Goal: Task Accomplishment & Management: Manage account settings

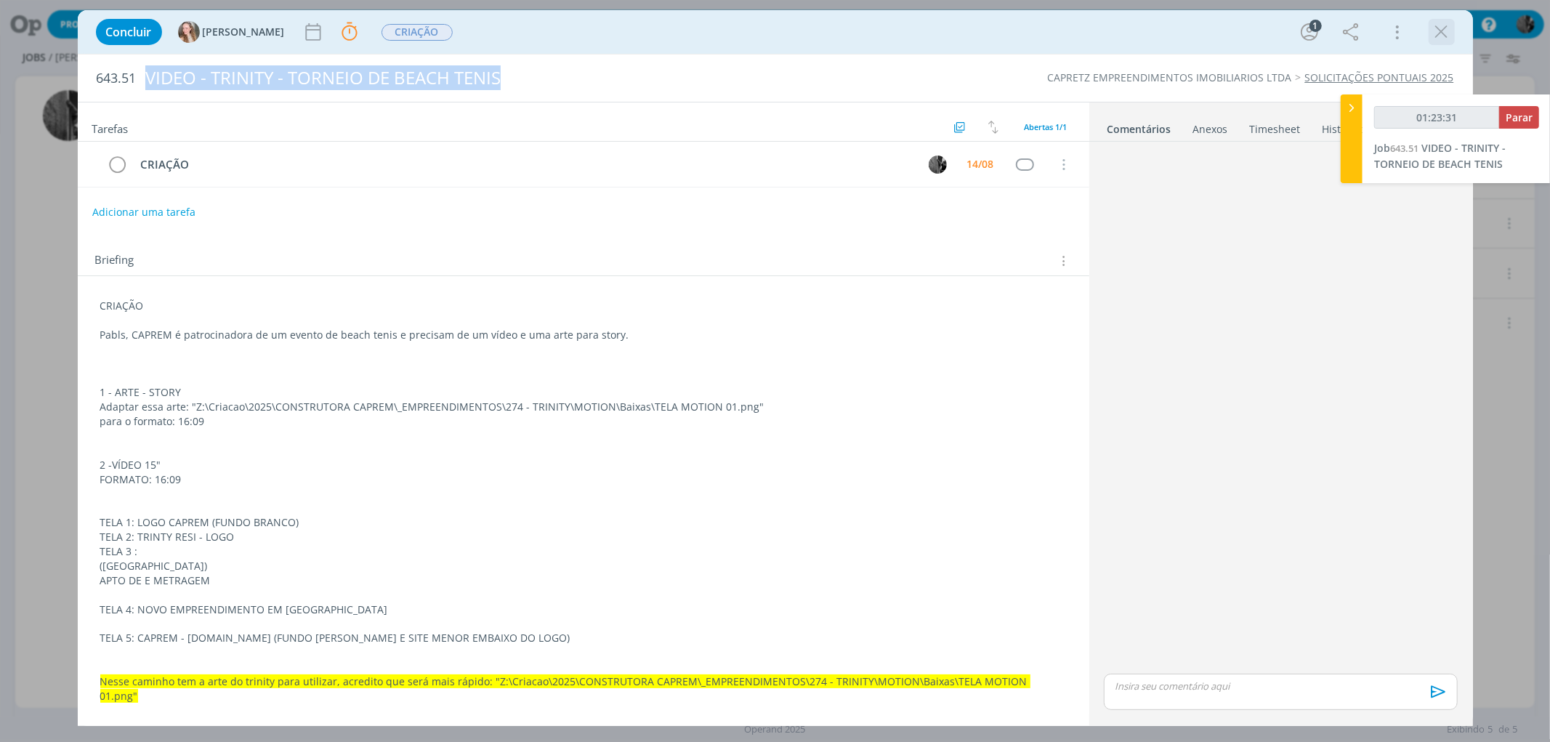
click at [1446, 33] on icon "dialog" at bounding box center [1442, 32] width 22 height 22
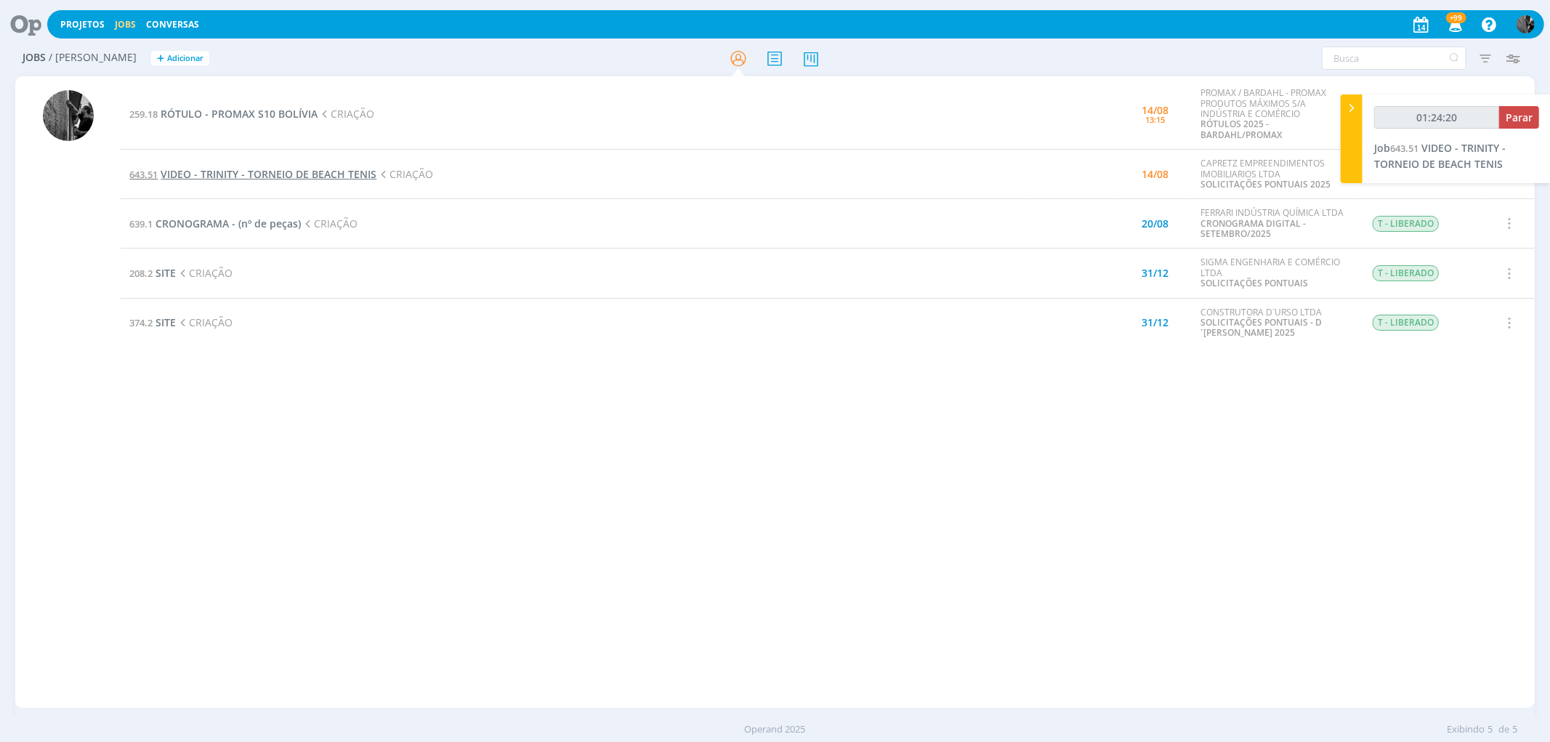
click at [278, 170] on span "VIDEO - TRINITY - TORNEIO DE BEACH TENIS" at bounding box center [269, 174] width 216 height 14
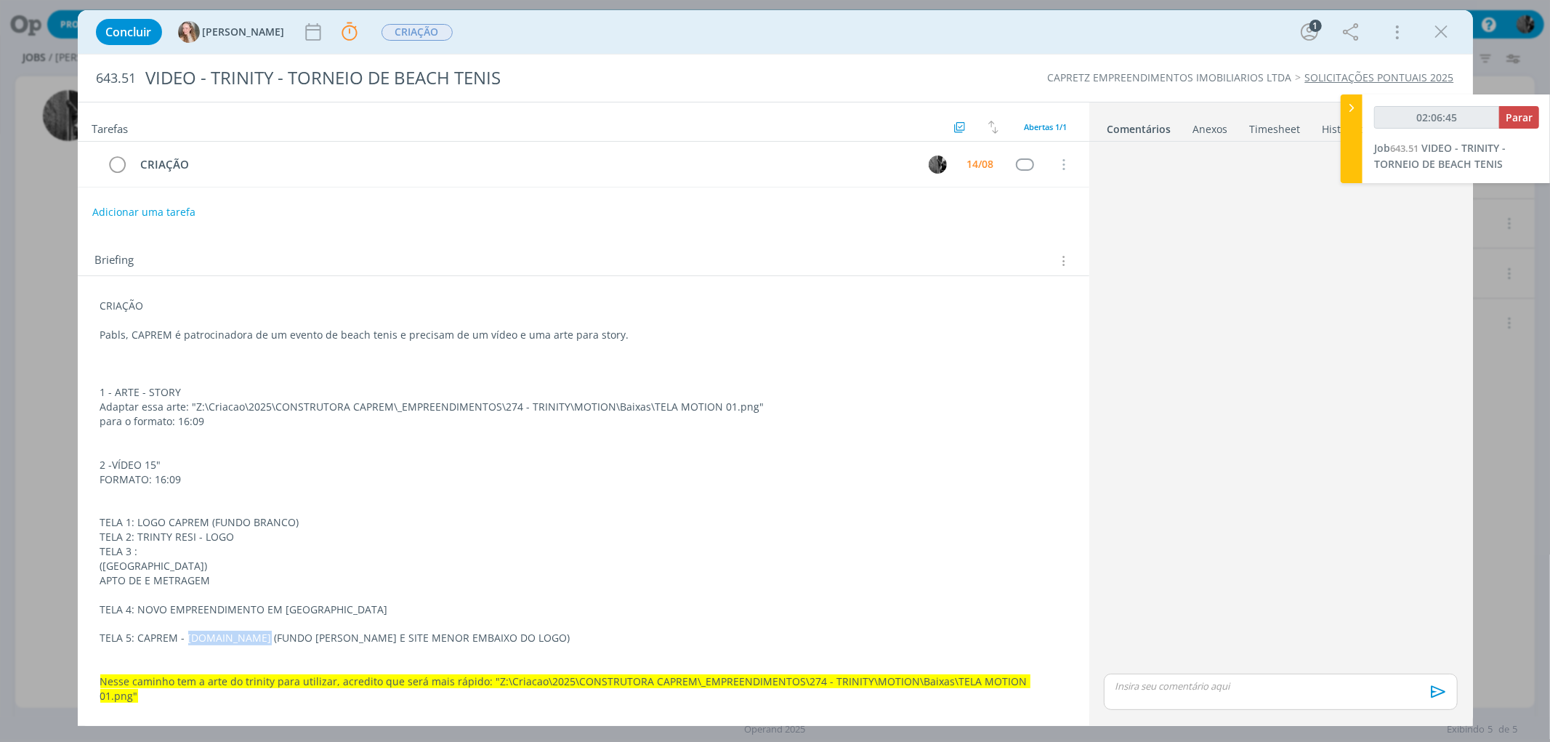
drag, startPoint x: 186, startPoint y: 636, endPoint x: 264, endPoint y: 636, distance: 78.5
click at [264, 636] on p "TELA 5: CAPREM - [DOMAIN_NAME] (FUNDO [PERSON_NAME] E SITE MENOR EMBAIXO DO LOG…" at bounding box center [583, 638] width 966 height 15
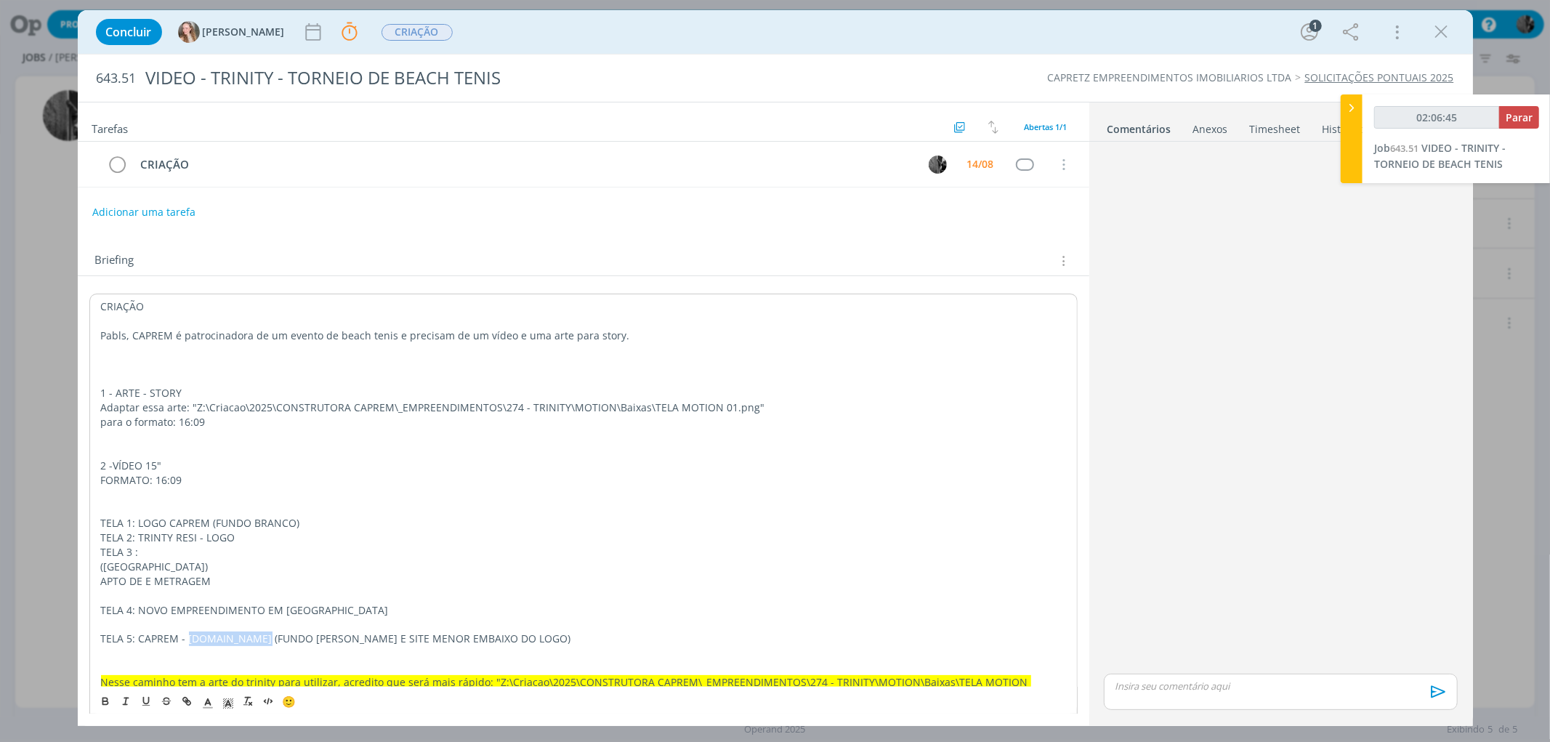
copy p "[DOMAIN_NAME]"
drag, startPoint x: 136, startPoint y: 606, endPoint x: 368, endPoint y: 614, distance: 232.7
click at [368, 614] on p "TELA 4: NOVO EMPREENDIMENTO EM [GEOGRAPHIC_DATA]" at bounding box center [583, 609] width 966 height 15
copy p "NOVO EMPREENDIMENTO EM [GEOGRAPHIC_DATA]"
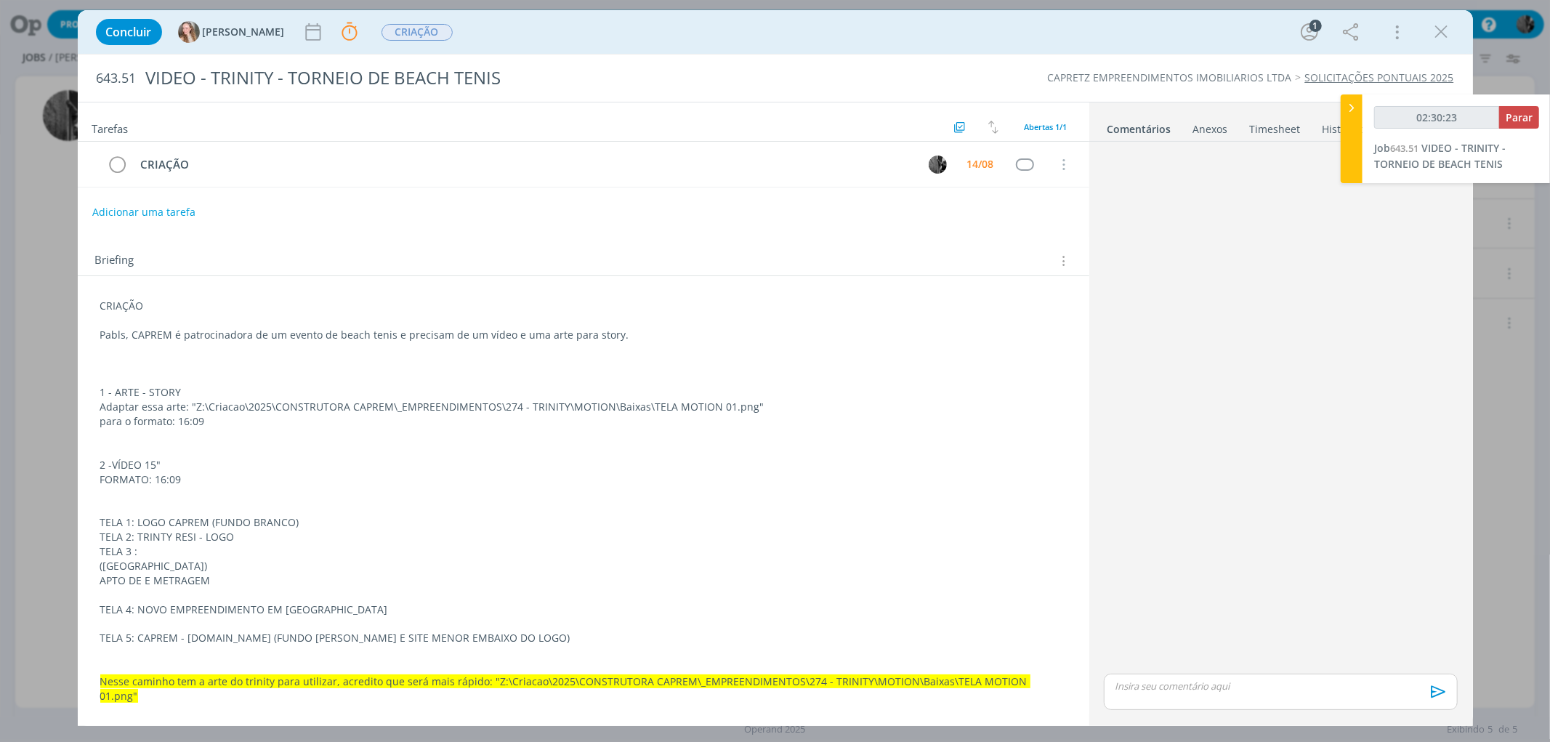
click at [1181, 687] on p "dialog" at bounding box center [1280, 685] width 330 height 13
type input "02:30:24"
click at [1445, 688] on span "[PERSON_NAME]" at bounding box center [1455, 692] width 90 height 16
click at [1436, 695] on icon "dialog" at bounding box center [1437, 697] width 22 height 22
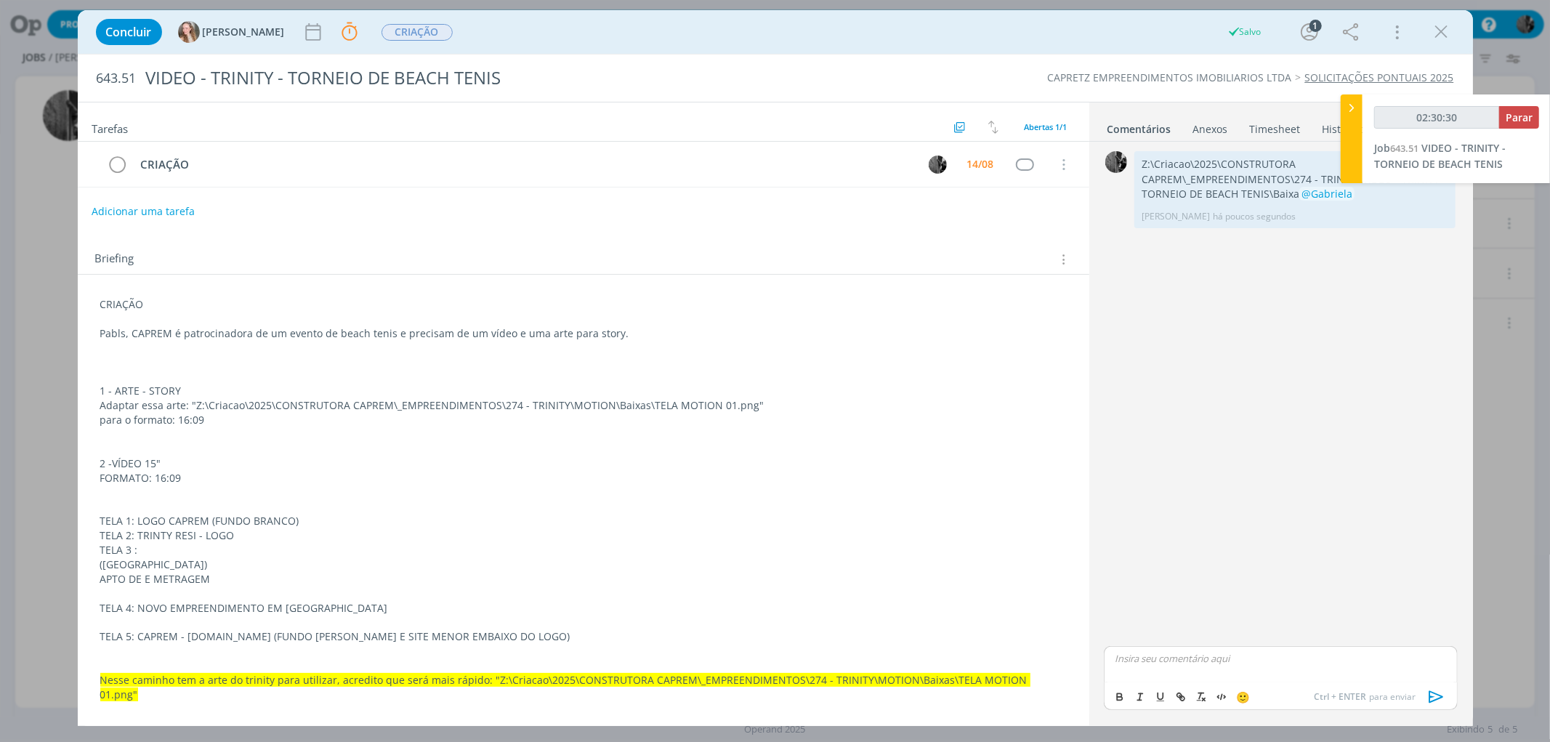
click at [127, 211] on button "Adicionar uma tarefa" at bounding box center [143, 211] width 103 height 25
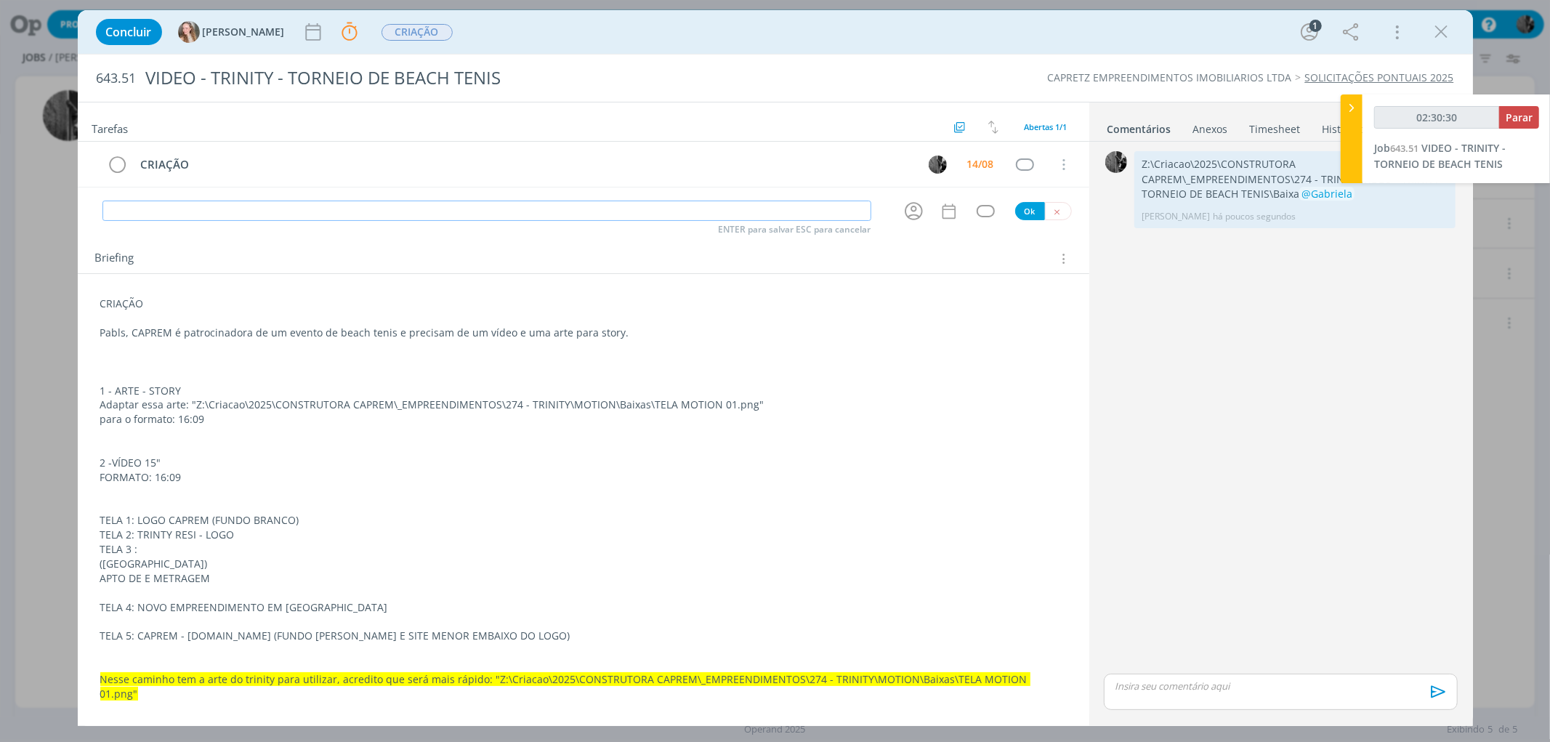
type input "02:30:31"
type input "ATEND"
type input "02:30:32"
type input "ATENDIMENTO"
type input "02:30:34"
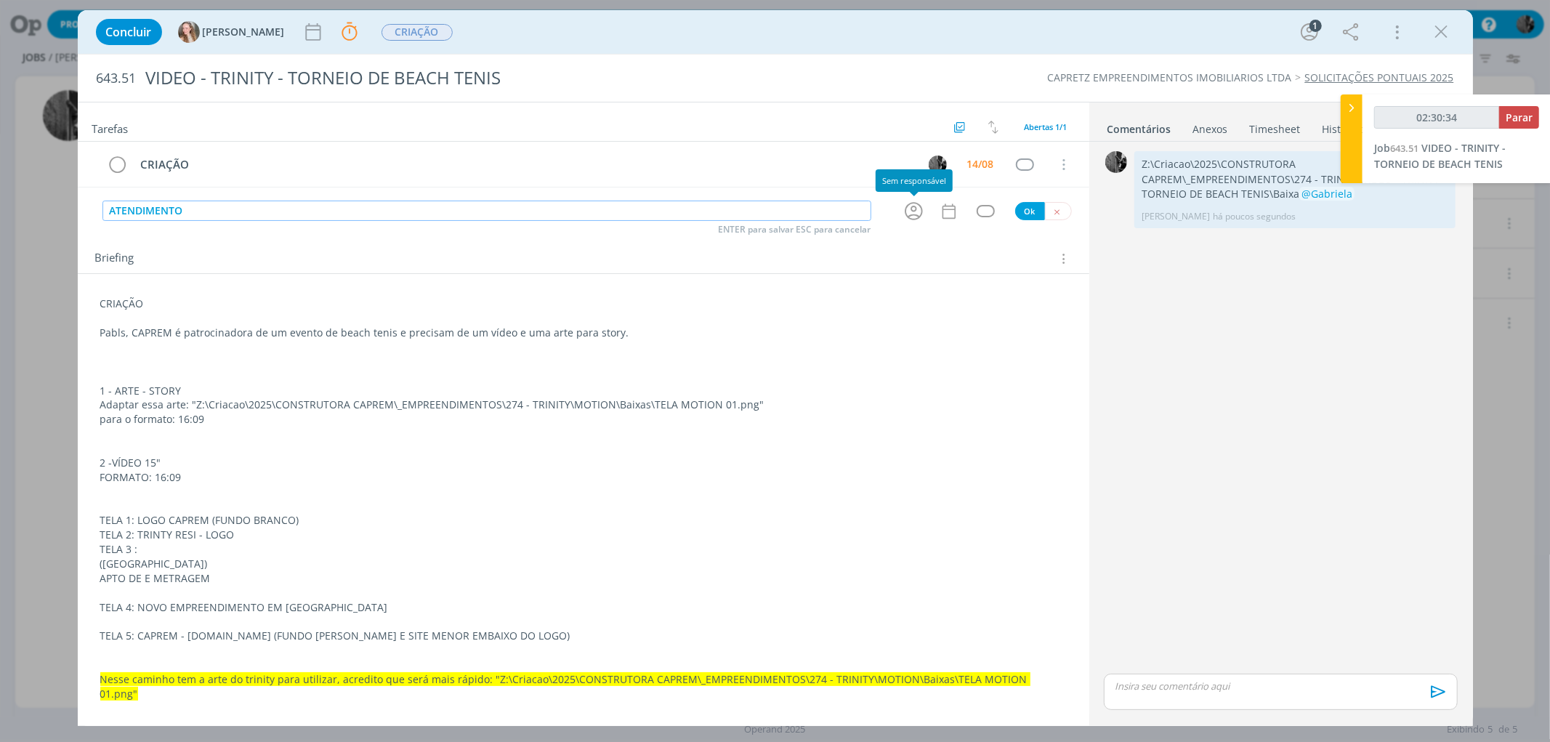
click at [914, 215] on icon "dialog" at bounding box center [914, 212] width 18 height 18
type input "ATENDIMENTO"
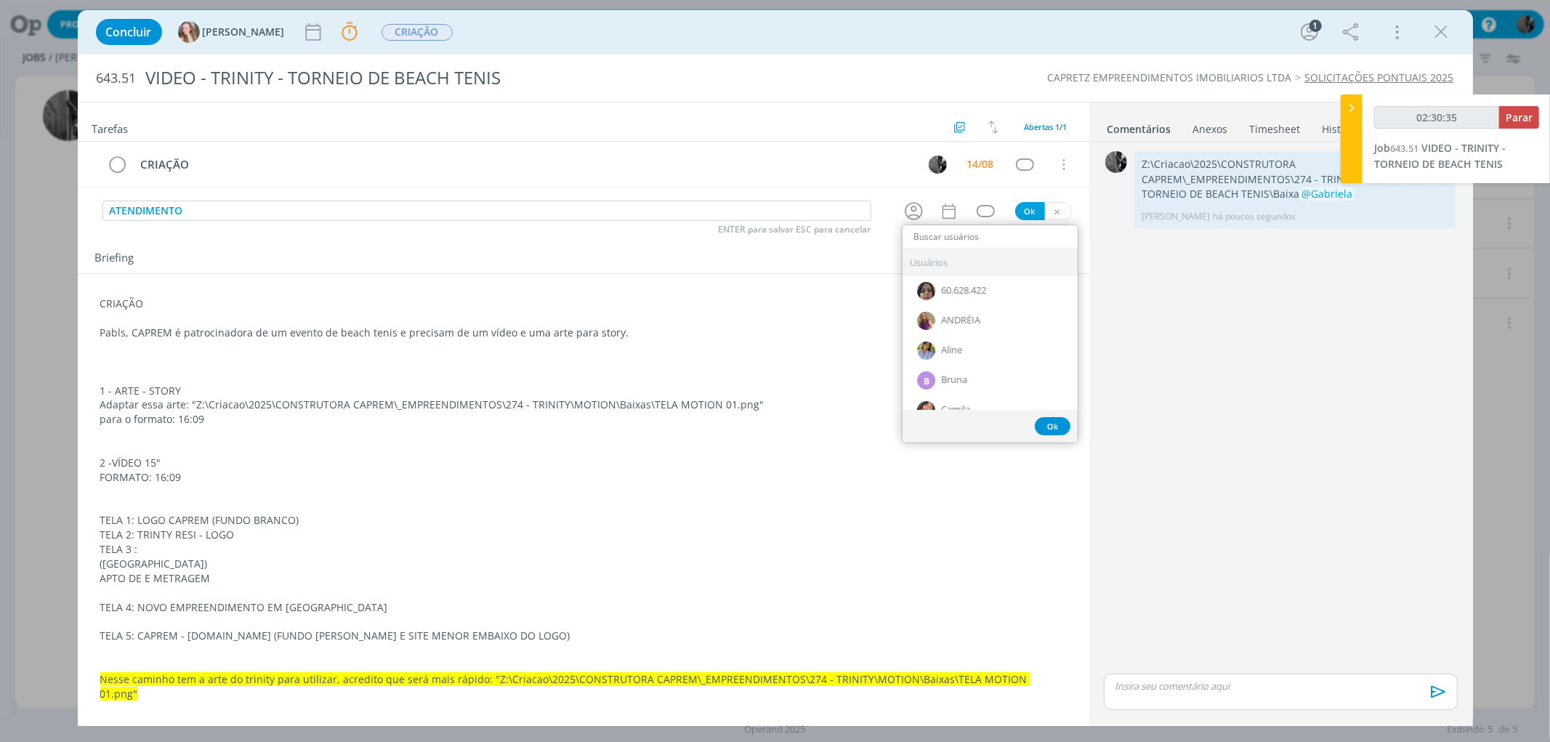
type input "02:30:36"
type input "ga"
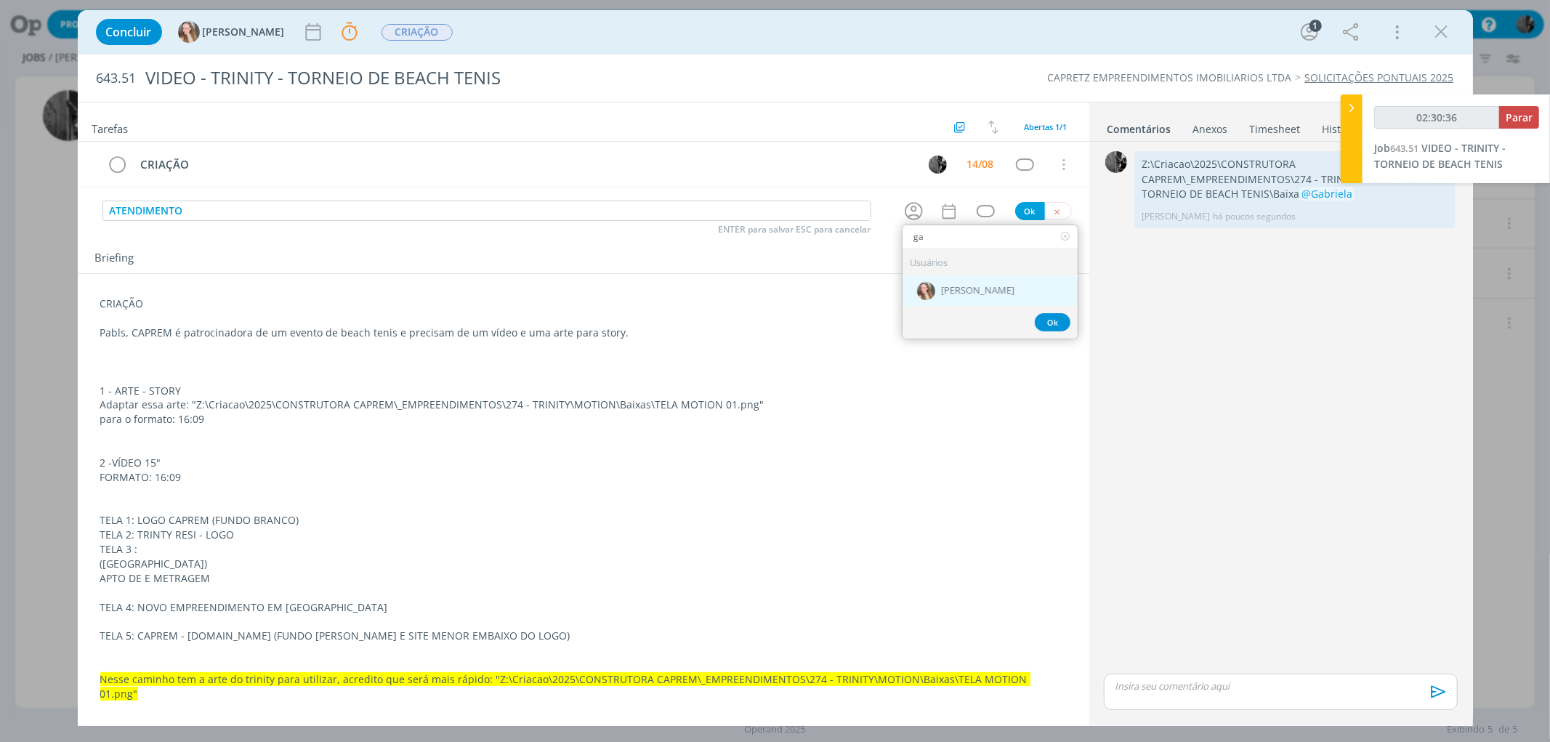
type input "02:30:37"
type input "ga"
click at [985, 286] on div "[PERSON_NAME]" at bounding box center [989, 291] width 175 height 30
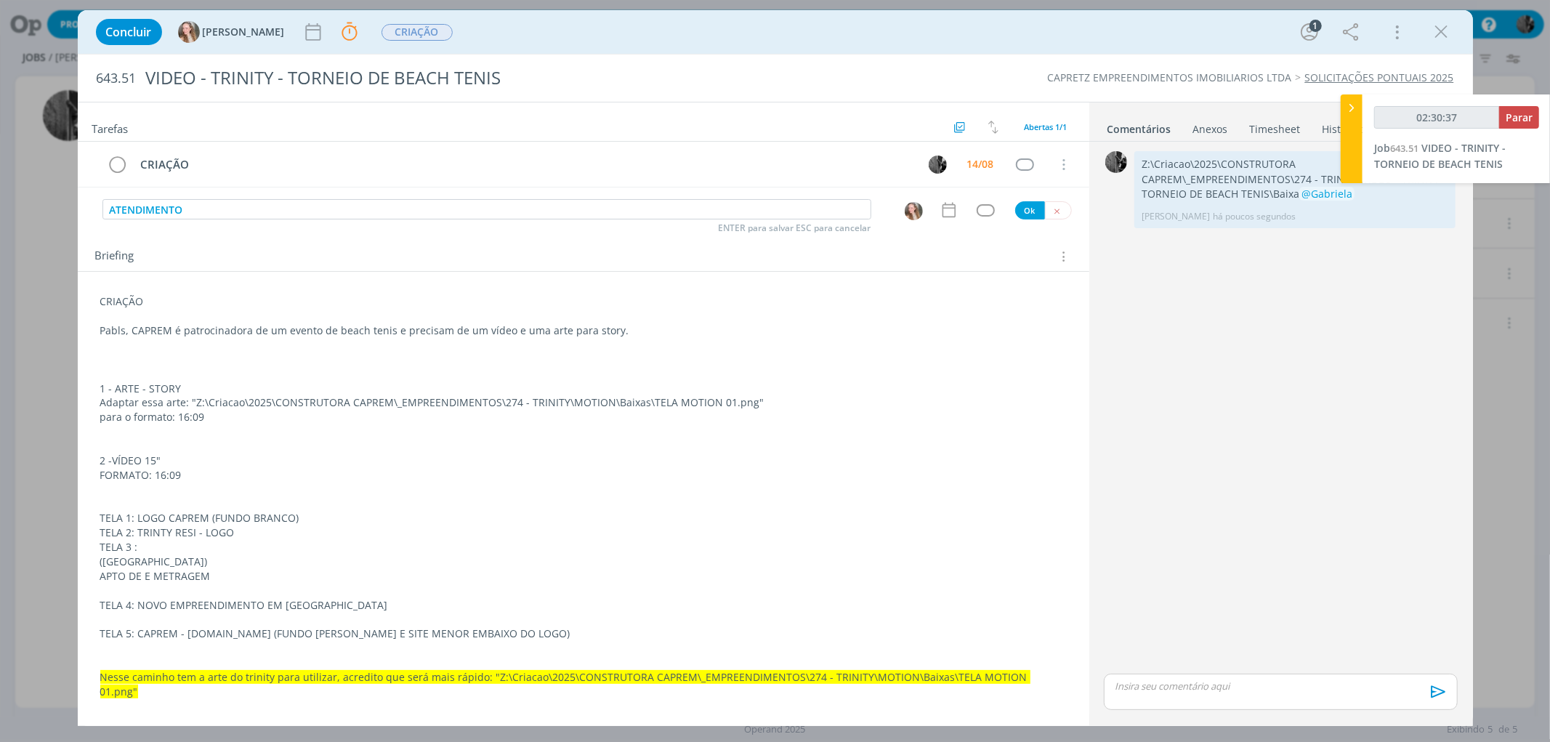
type input "02:30:38"
click at [1025, 212] on button "Ok" at bounding box center [1030, 210] width 30 height 18
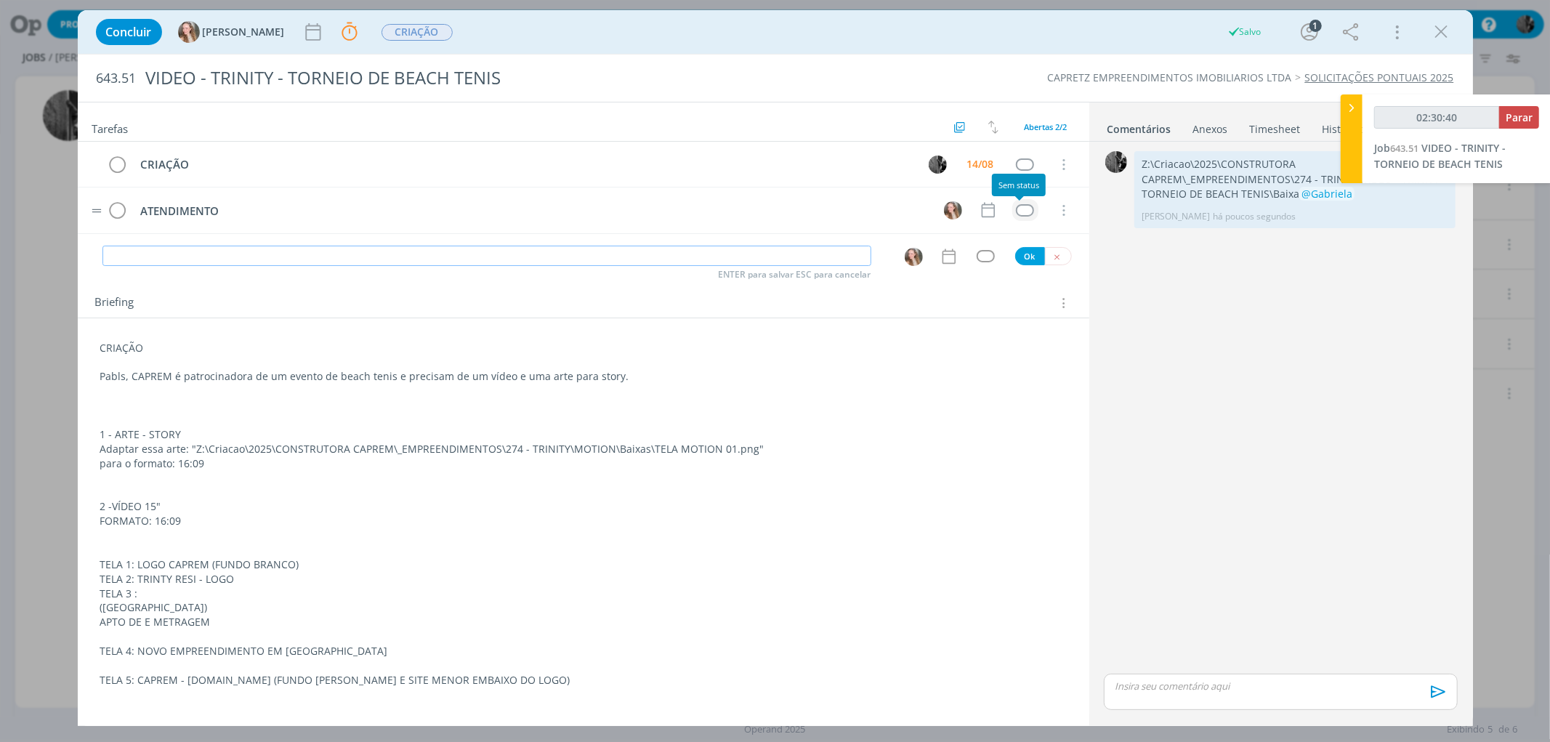
click at [1016, 209] on div "dialog" at bounding box center [1025, 210] width 18 height 12
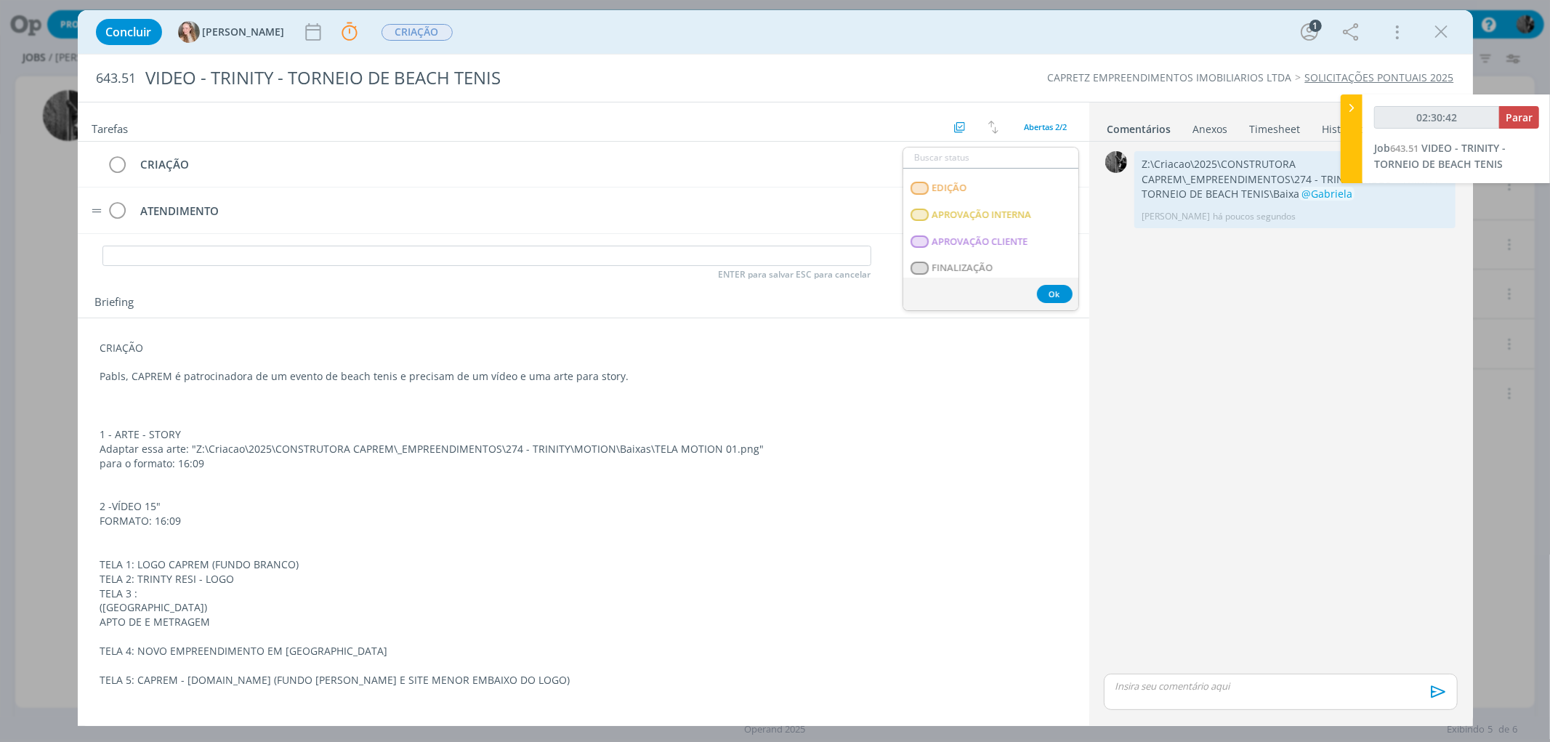
scroll to position [224, 0]
click at [1025, 194] on span "APROVAÇÃO INTERNA" at bounding box center [982, 198] width 100 height 12
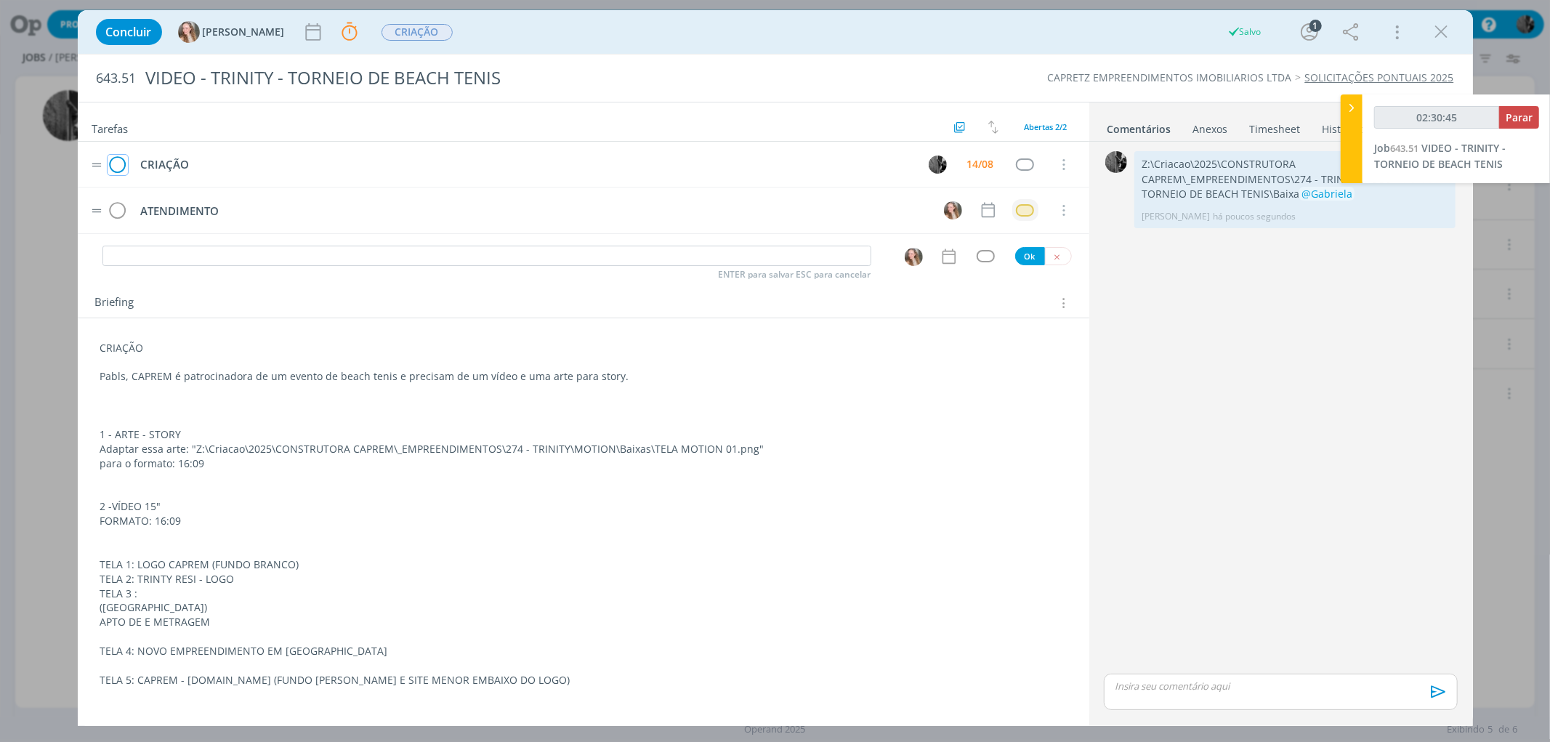
click at [119, 168] on icon "dialog" at bounding box center [118, 165] width 20 height 22
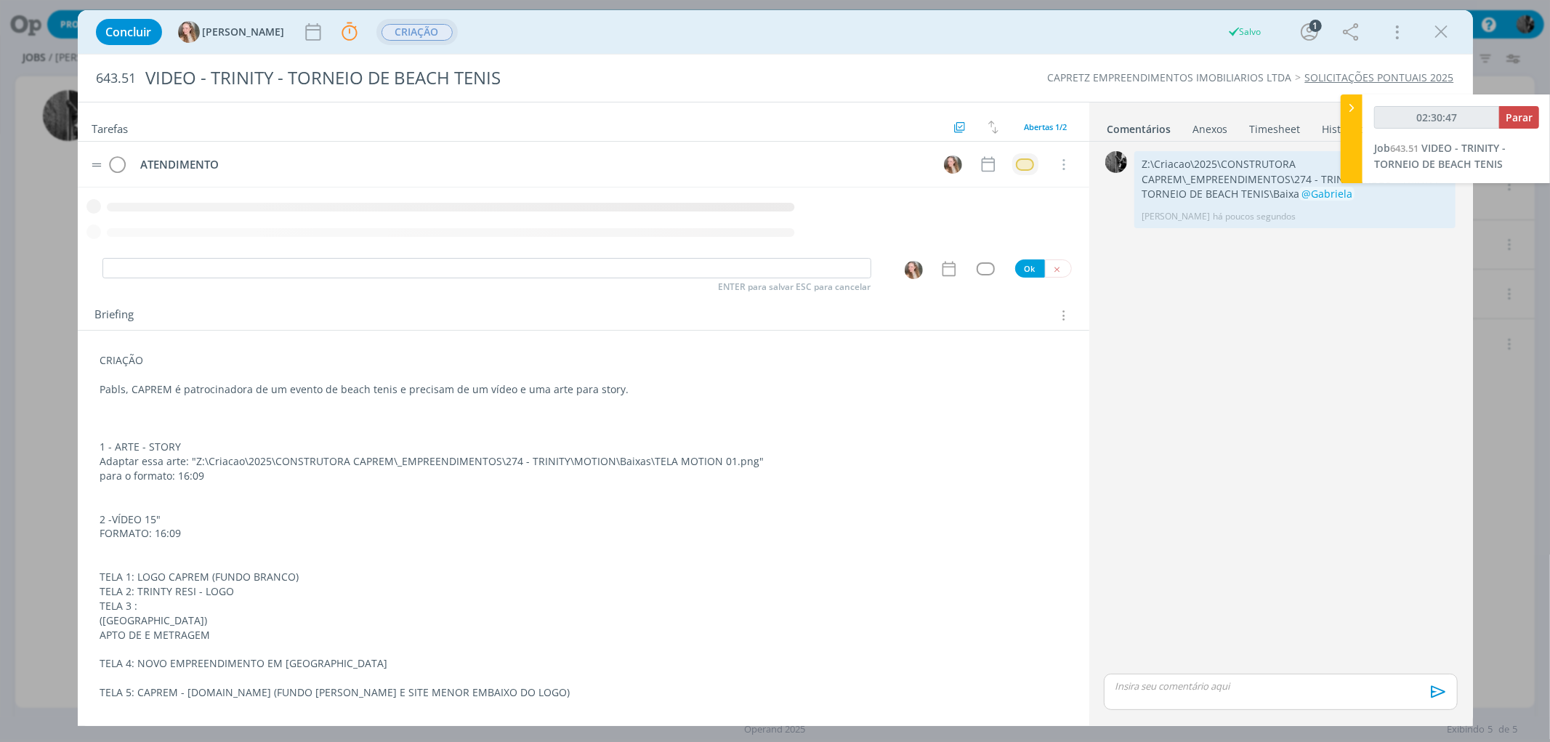
click at [389, 34] on span "CRIAÇÃO" at bounding box center [416, 32] width 71 height 17
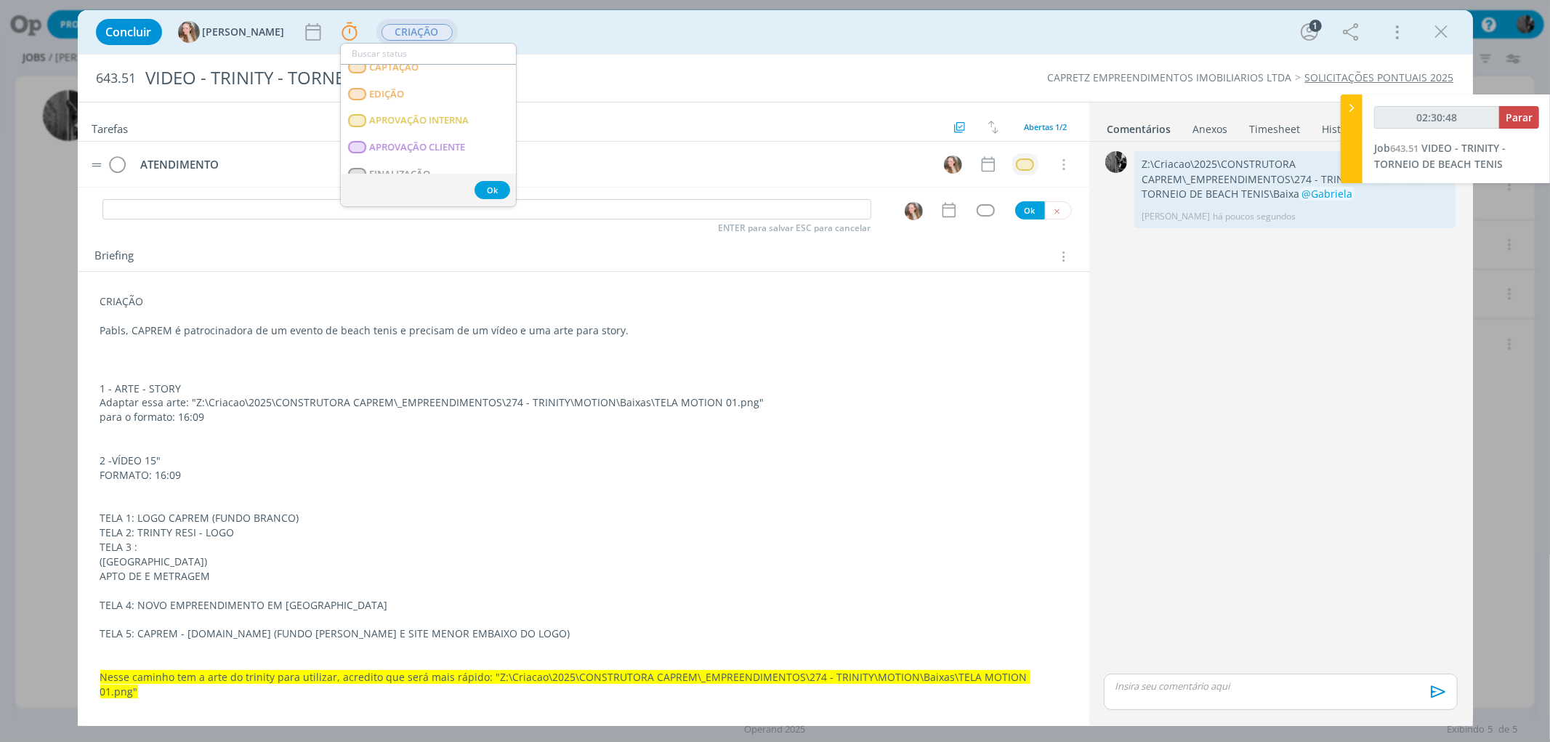
scroll to position [173, 0]
click at [469, 112] on span "APROVAÇÃO INTERNA" at bounding box center [419, 118] width 100 height 12
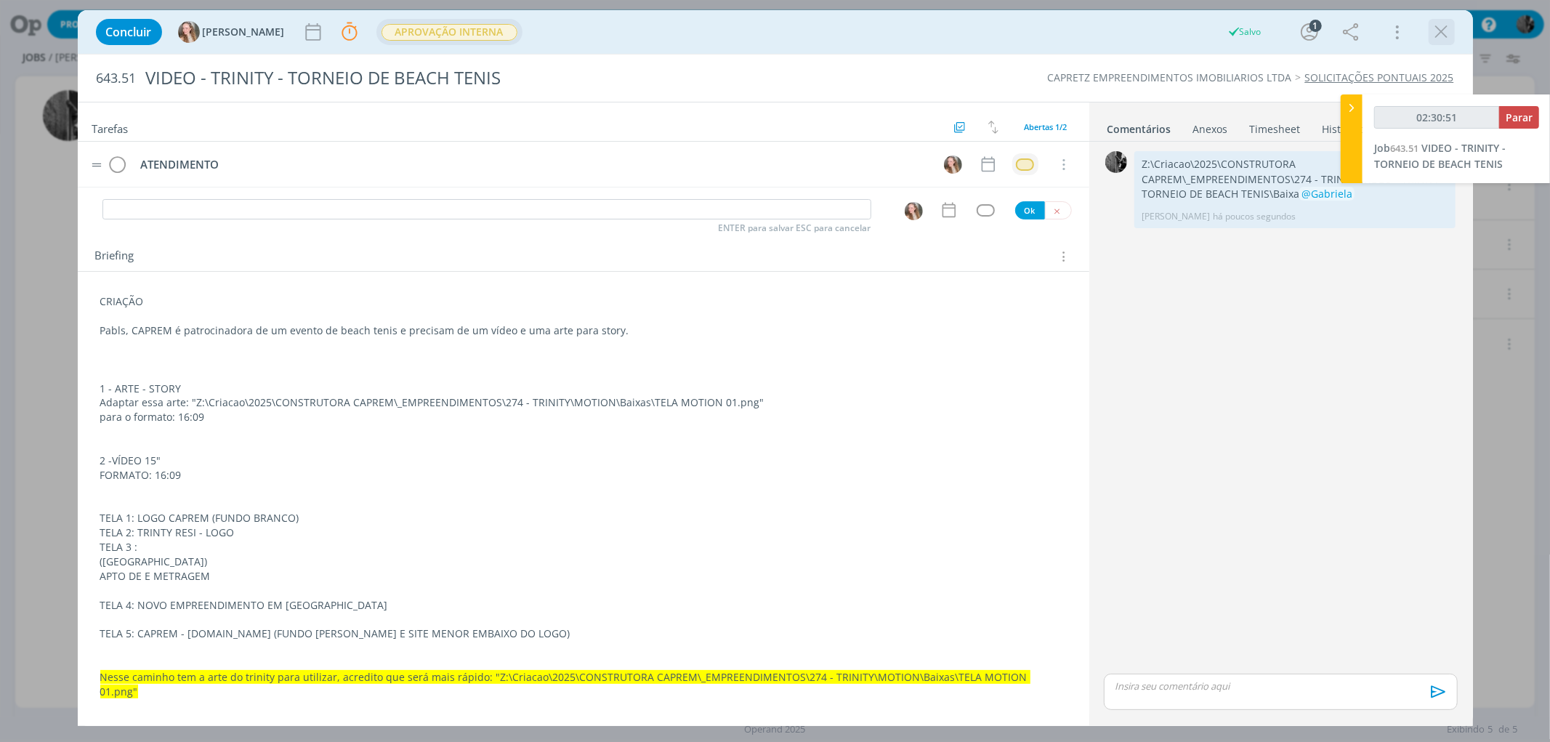
click at [1447, 31] on icon "dialog" at bounding box center [1442, 32] width 22 height 22
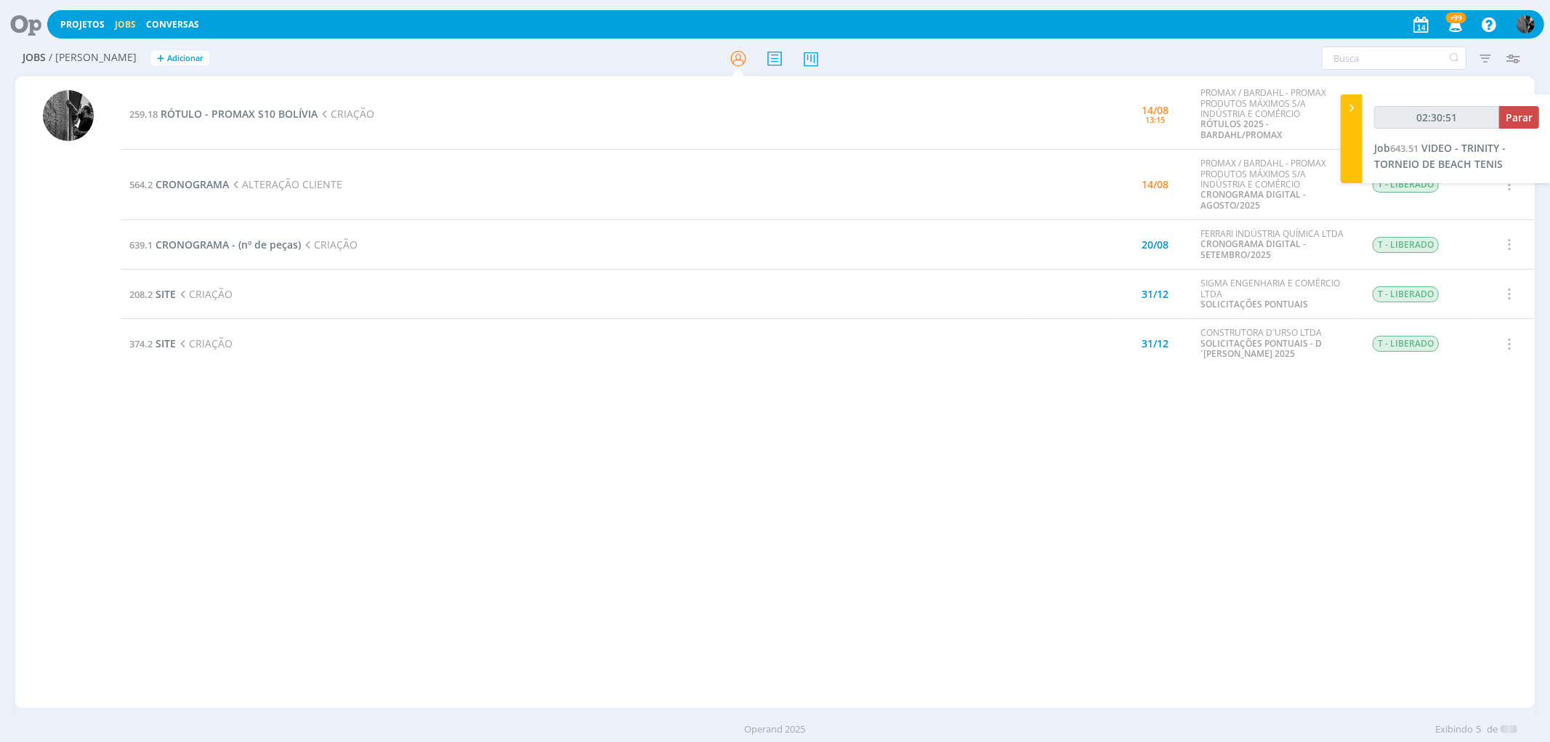
type input "02:30:52"
click at [1528, 117] on span "Parar" at bounding box center [1519, 117] width 27 height 14
